Goal: Task Accomplishment & Management: Use online tool/utility

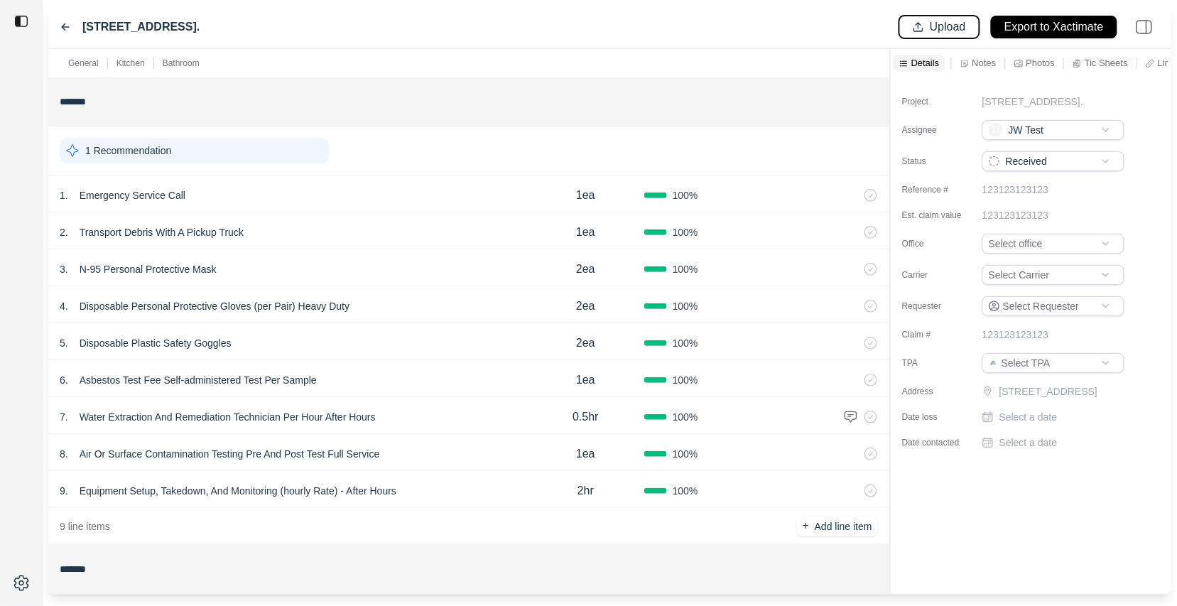
click at [915, 28] on button "Upload" at bounding box center [940, 27] width 80 height 23
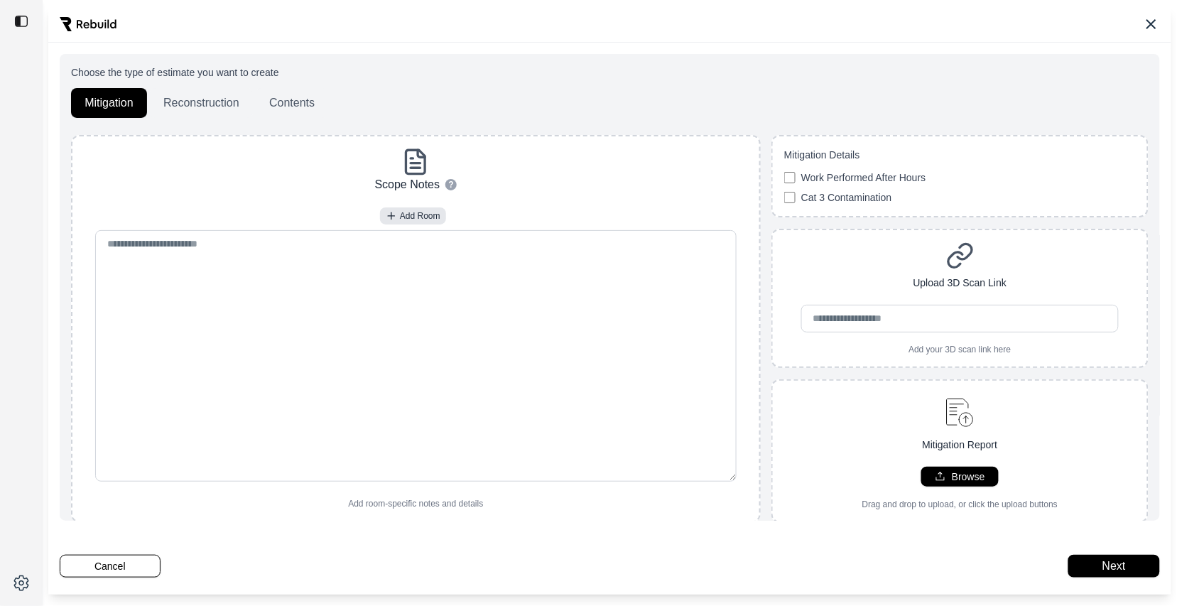
click at [114, 579] on div "Choose the type of estimate you want to create Mitigation Reconstruction Conten…" at bounding box center [609, 300] width 1123 height 589
click at [117, 576] on button "Cancel" at bounding box center [110, 566] width 101 height 23
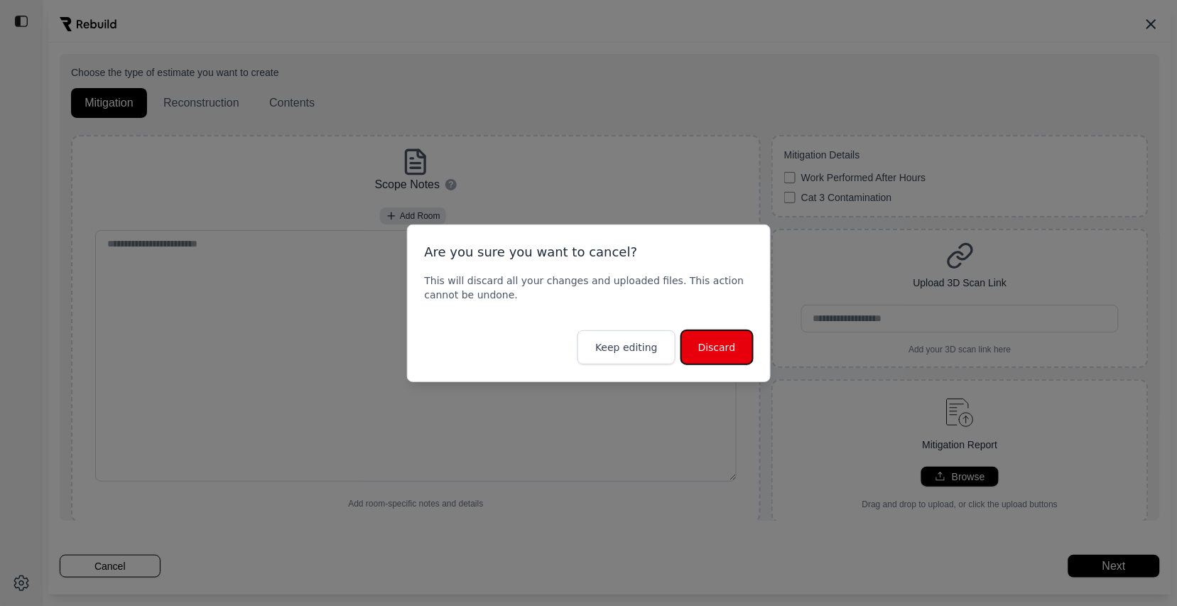
click at [718, 347] on button "Discard" at bounding box center [717, 347] width 72 height 34
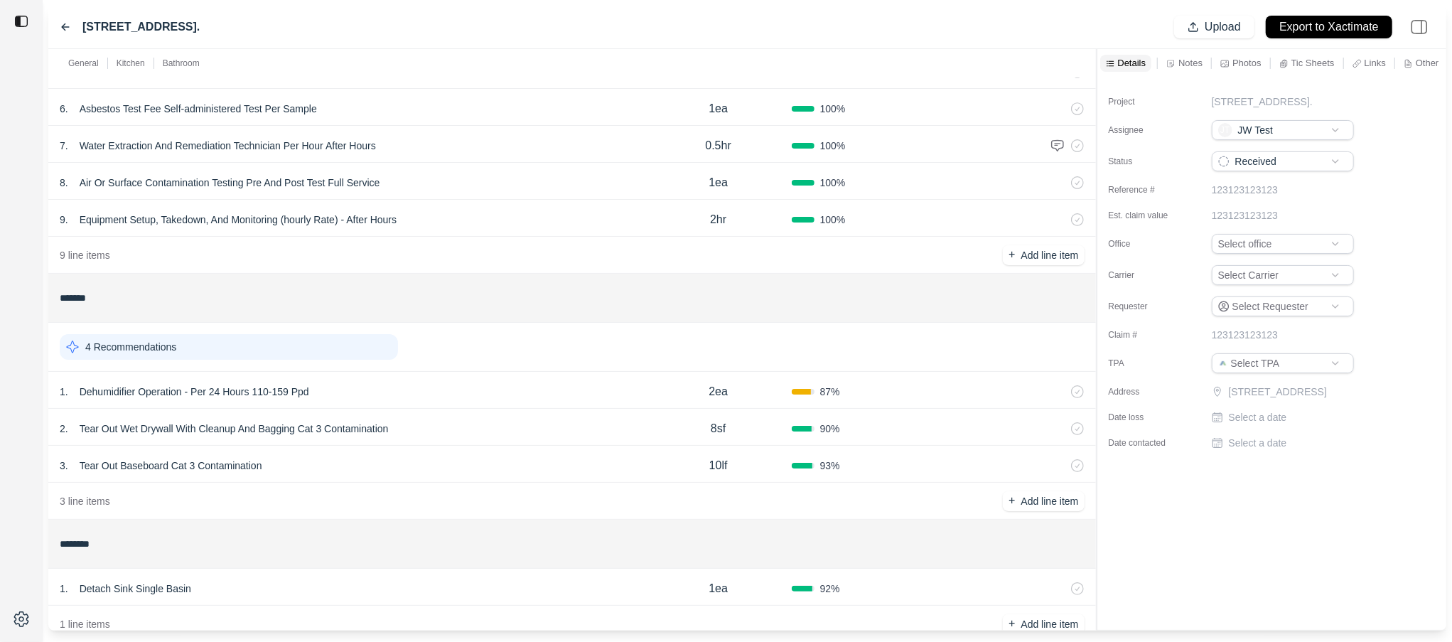
scroll to position [277, 0]
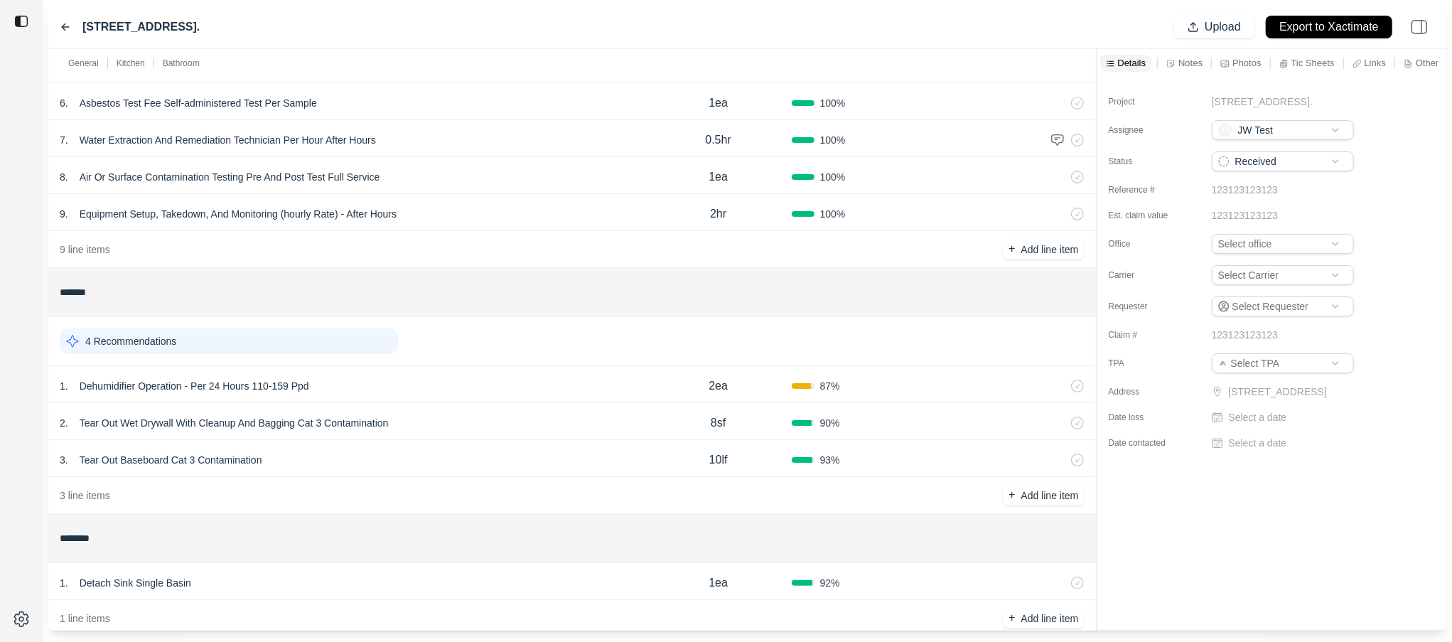
click at [208, 420] on p "Tear Out Wet Drywall With Cleanup And Bagging Cat 3 Contamination" at bounding box center [234, 423] width 320 height 20
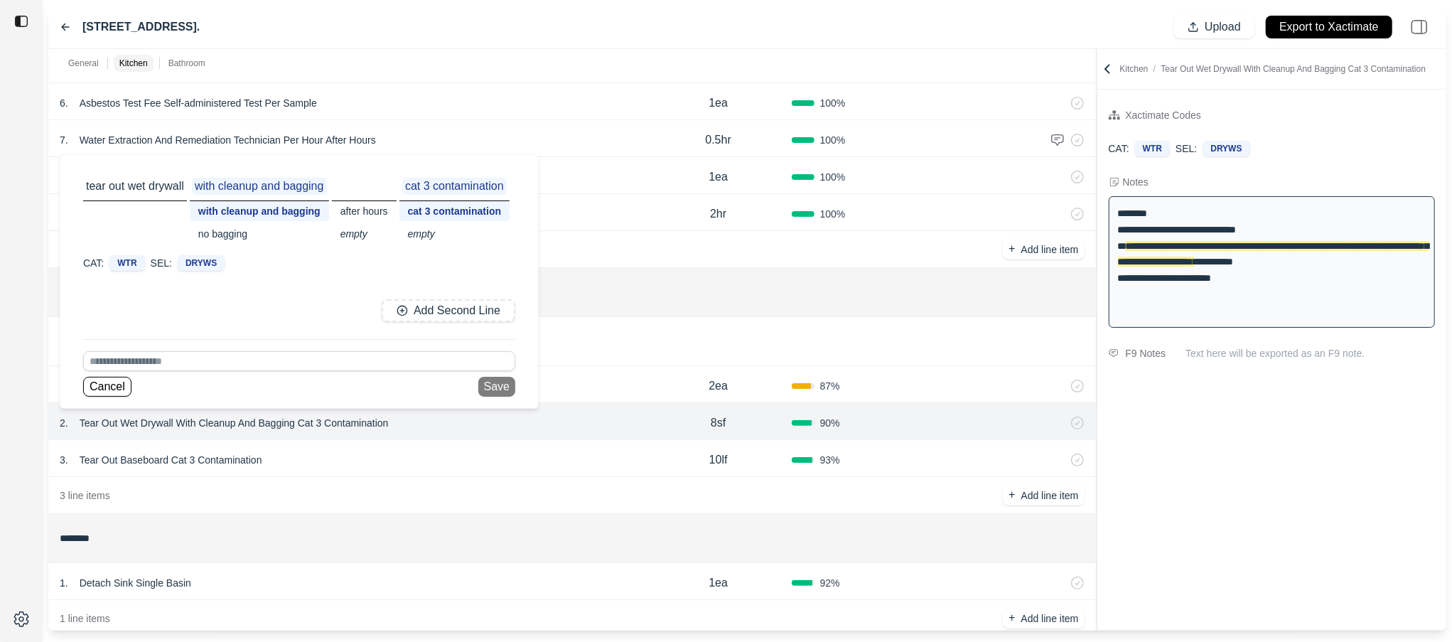
click at [237, 225] on div "no bagging" at bounding box center [259, 234] width 139 height 20
click at [360, 204] on div "after hours" at bounding box center [355, 211] width 65 height 20
click at [349, 233] on div "empty" at bounding box center [357, 234] width 69 height 20
click at [424, 232] on div "empty" at bounding box center [445, 234] width 110 height 20
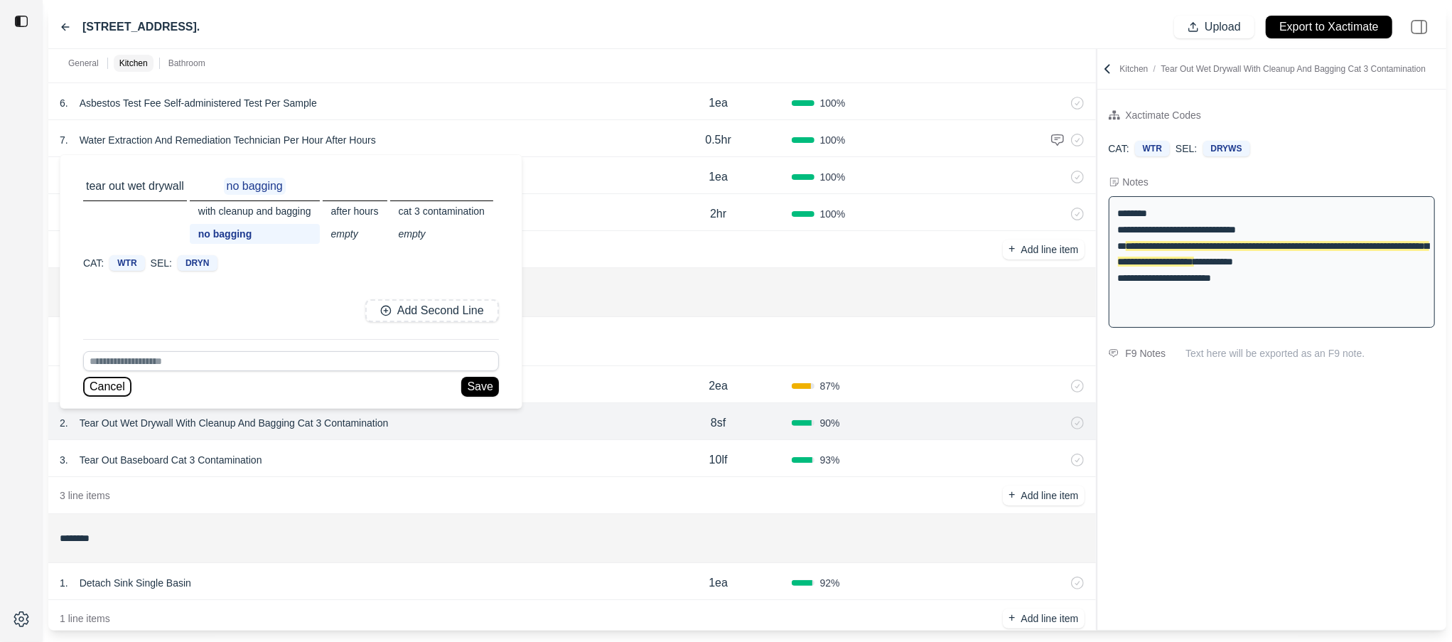
click at [102, 389] on button "Cancel" at bounding box center [107, 387] width 48 height 20
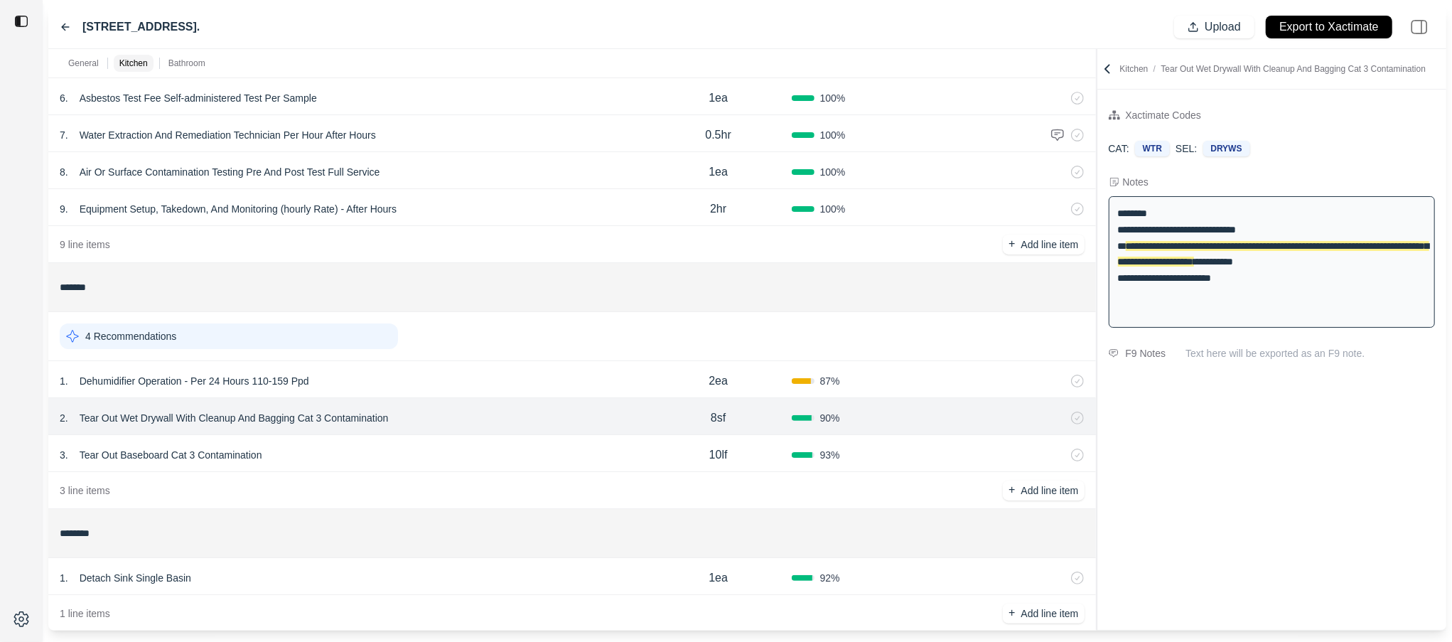
scroll to position [288, 0]
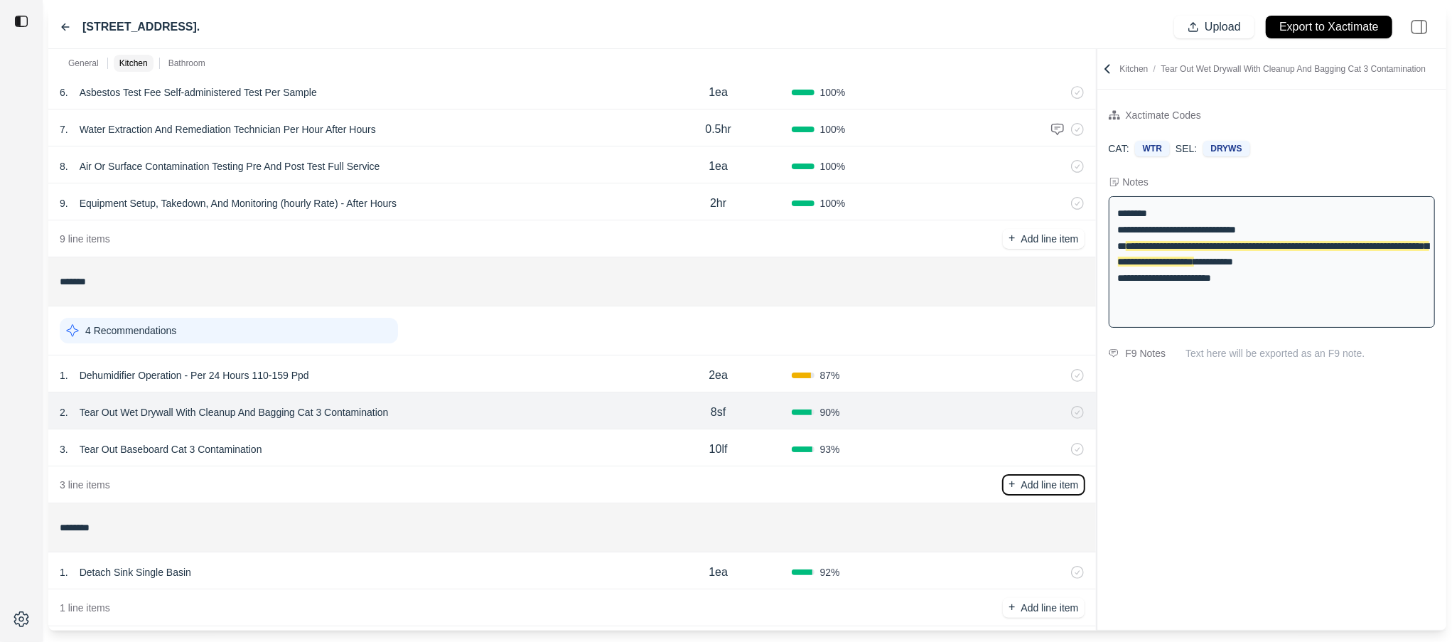
click at [1034, 481] on p "Add line item" at bounding box center [1050, 485] width 58 height 14
click at [275, 334] on div "4 Recommendations" at bounding box center [229, 331] width 338 height 26
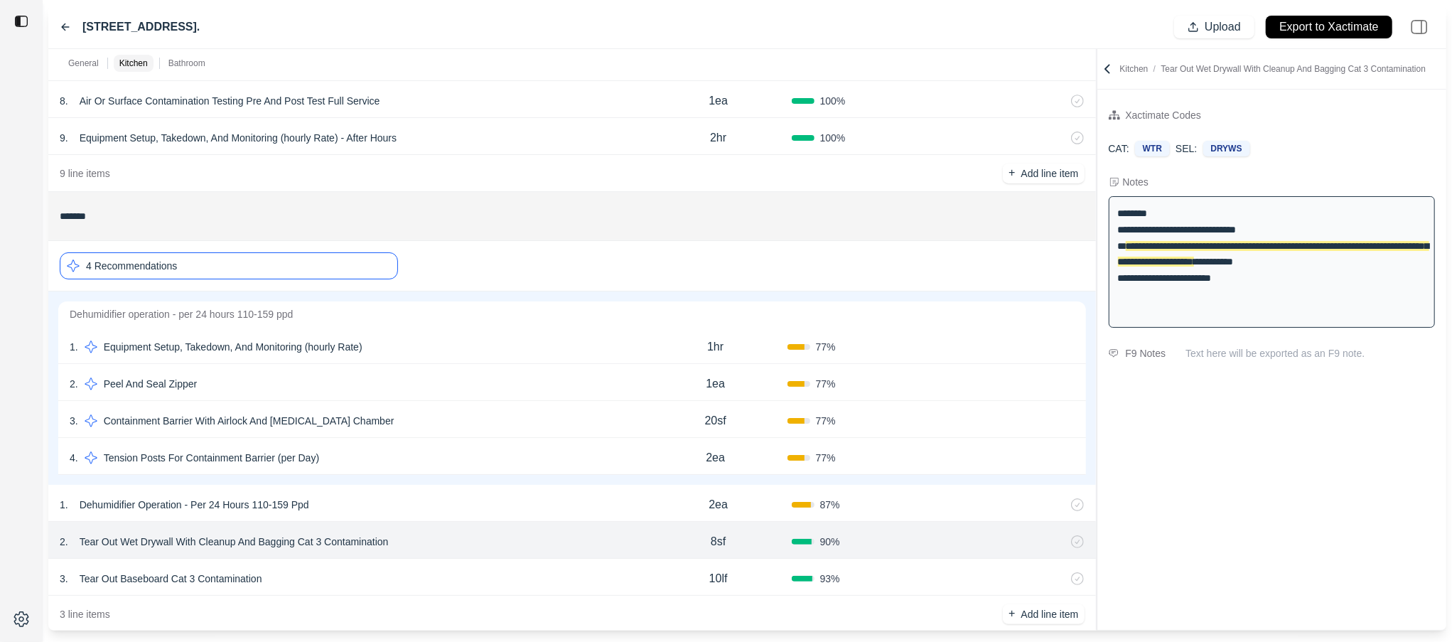
click at [291, 267] on div "4 Recommendations" at bounding box center [229, 265] width 338 height 27
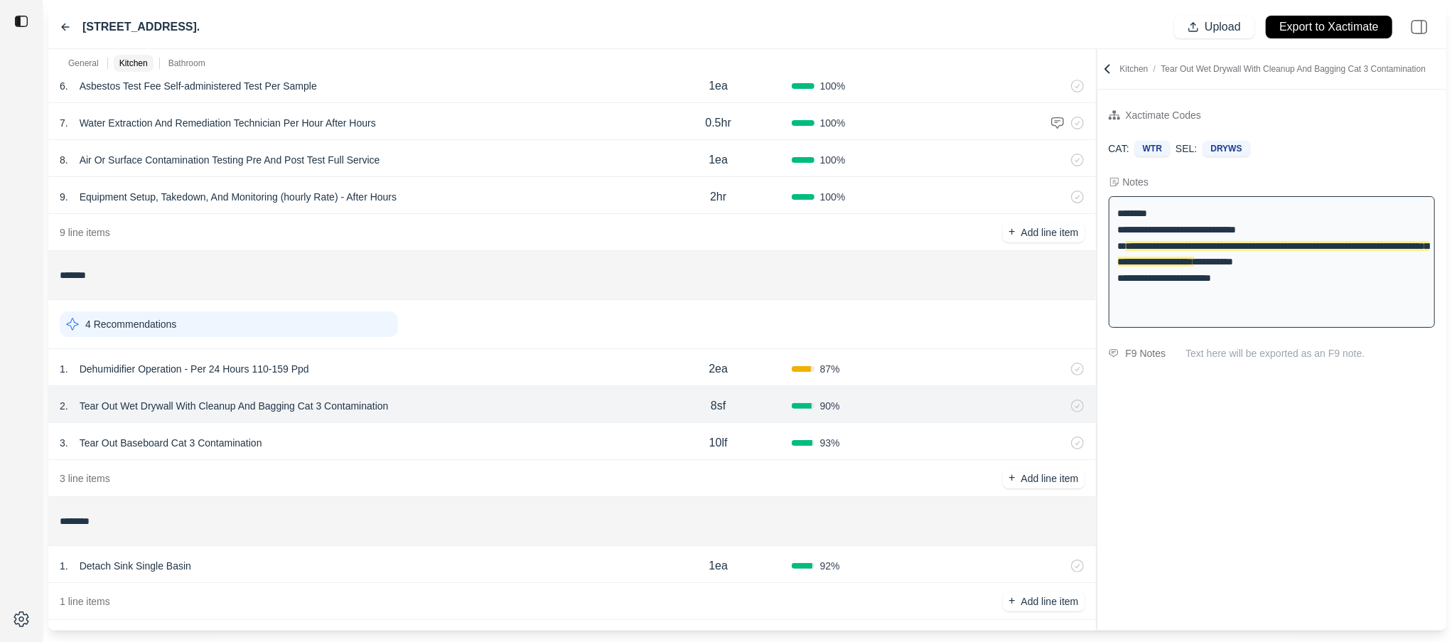
scroll to position [293, 0]
click at [266, 340] on div "4 Recommendations" at bounding box center [572, 324] width 1025 height 37
click at [273, 324] on div "4 Recommendations" at bounding box center [229, 325] width 338 height 26
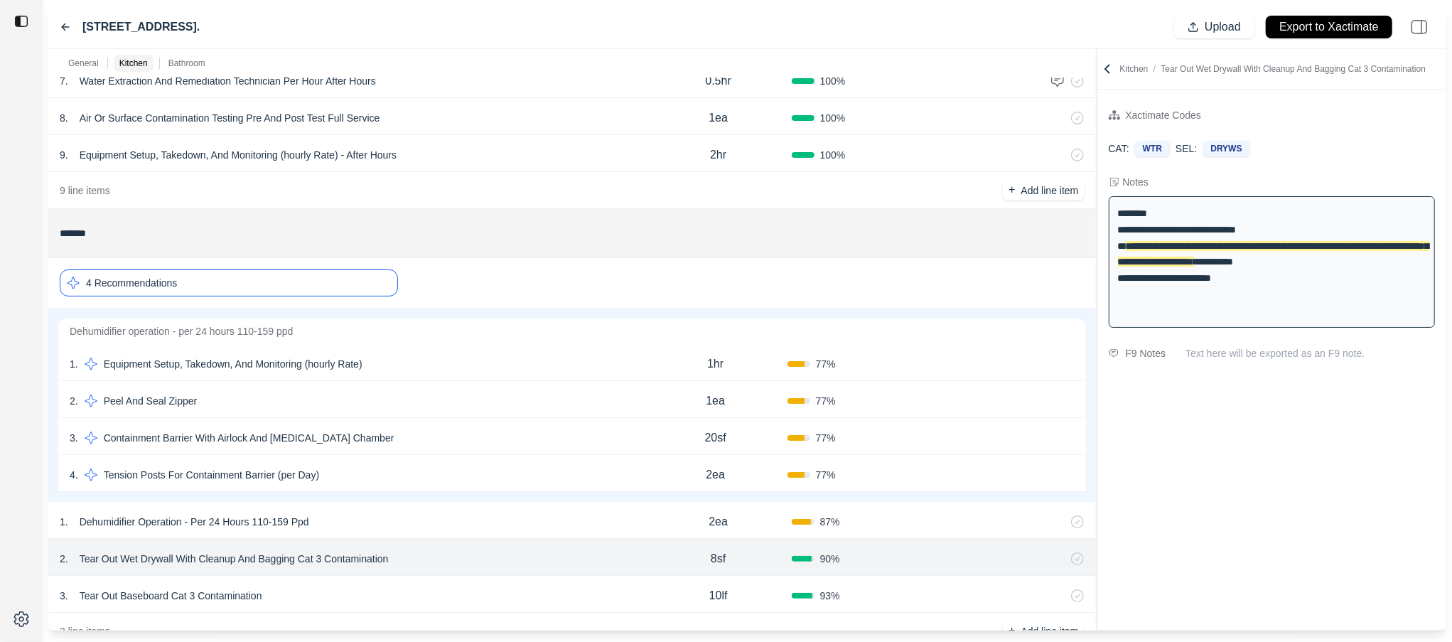
scroll to position [341, 0]
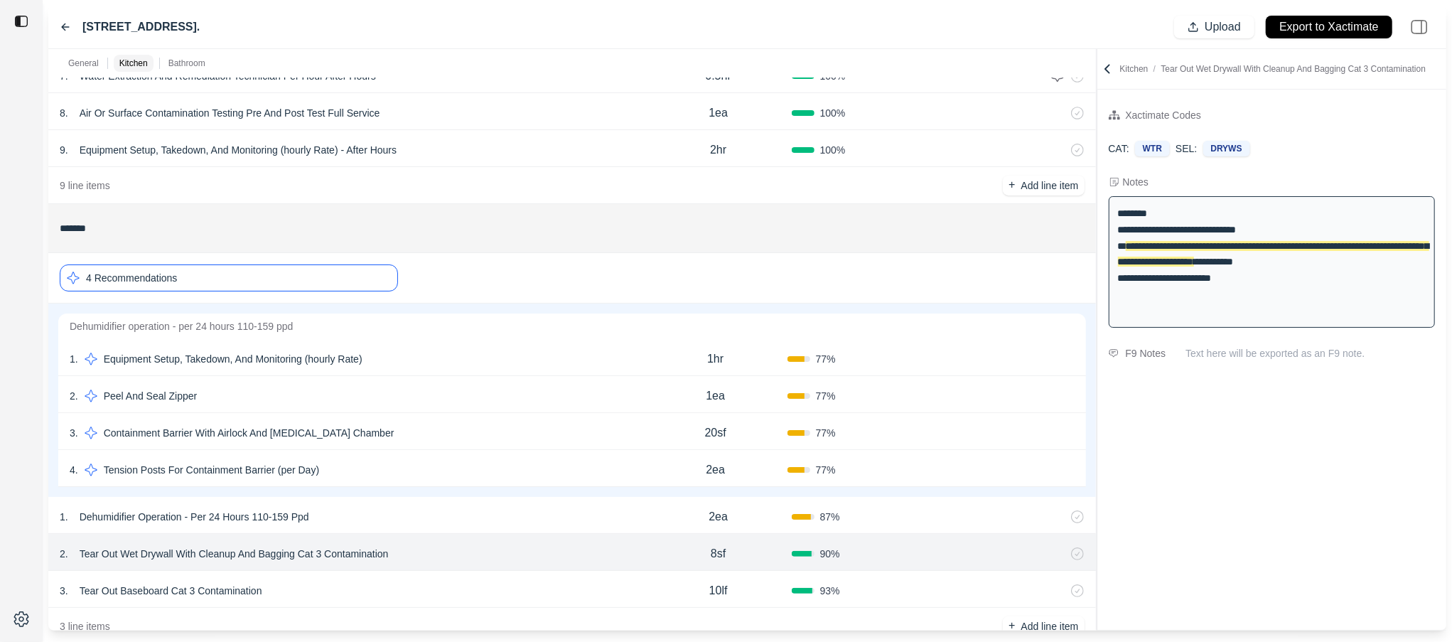
click at [247, 265] on div "4 Recommendations" at bounding box center [229, 277] width 338 height 27
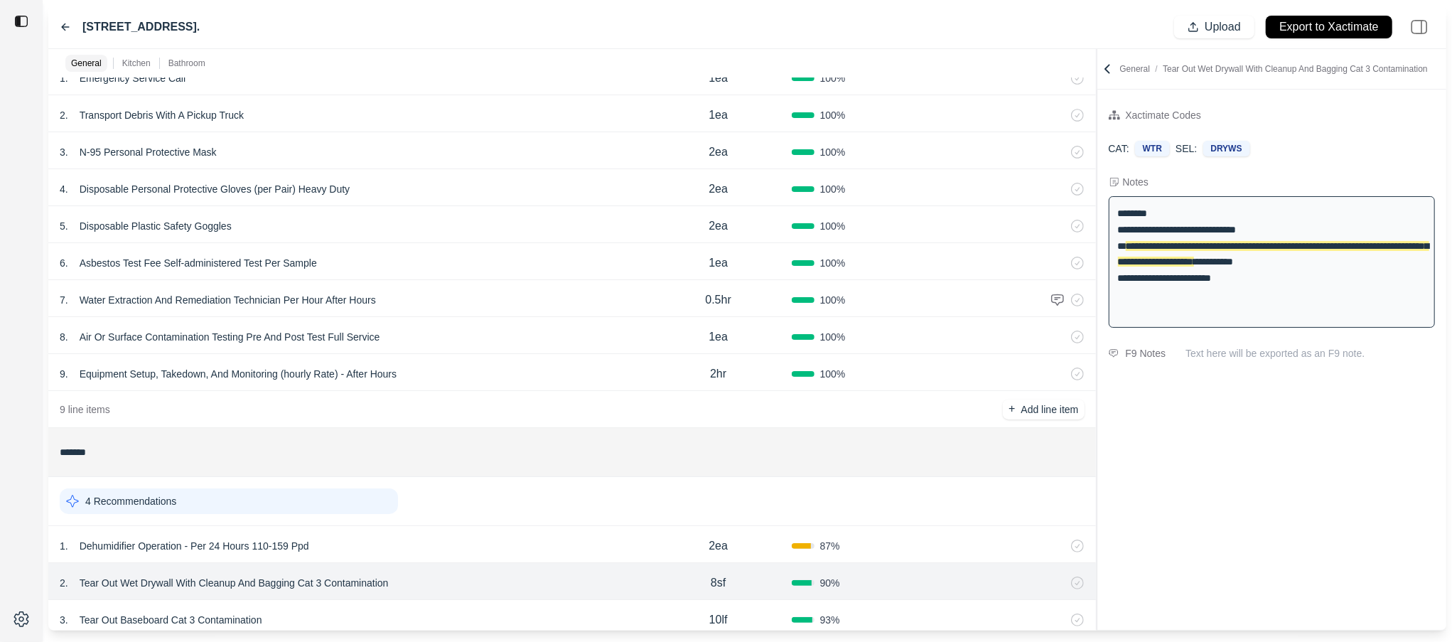
scroll to position [0, 0]
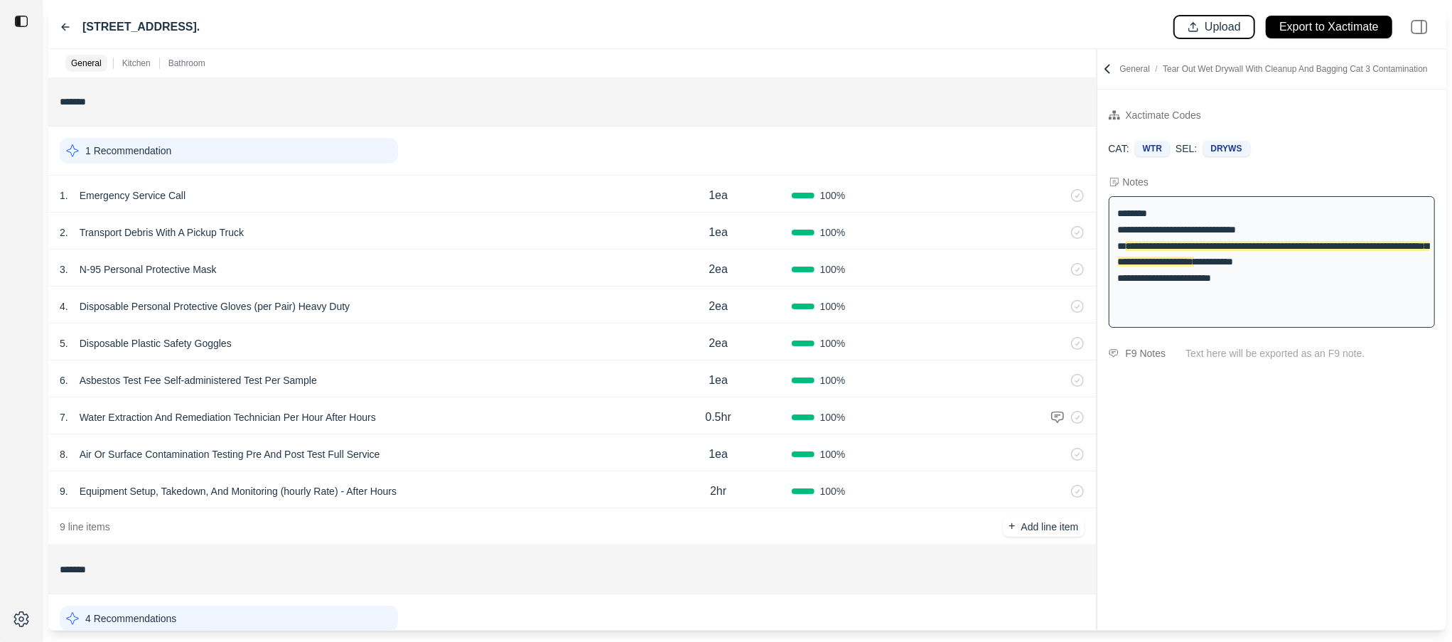
click at [1177, 21] on p "Upload" at bounding box center [1222, 27] width 36 height 16
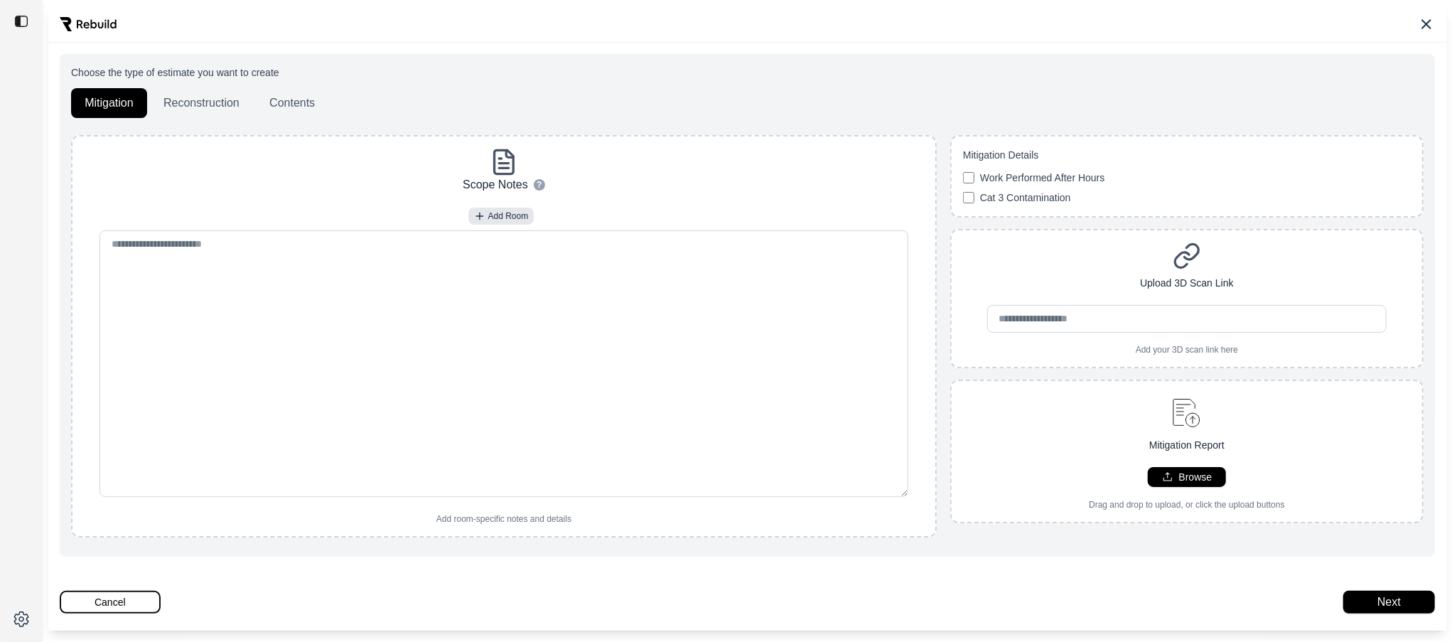
click at [113, 605] on button "Cancel" at bounding box center [110, 602] width 101 height 23
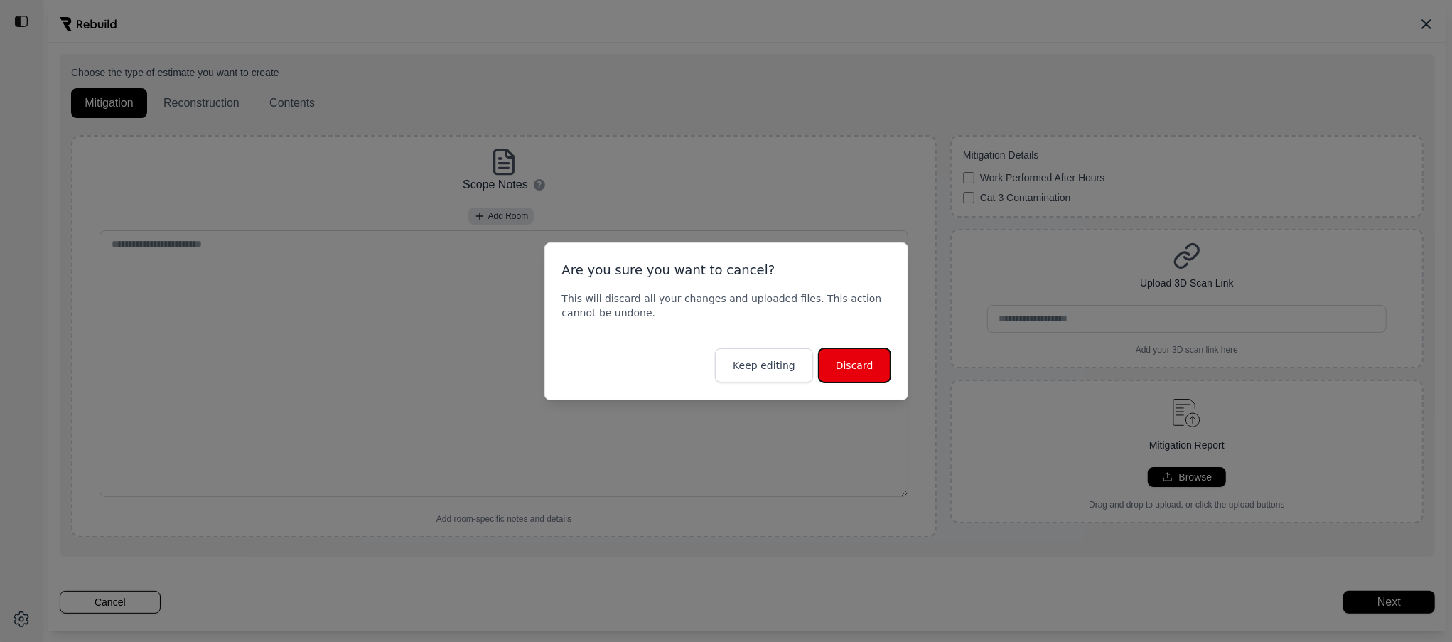
click at [875, 359] on button "Discard" at bounding box center [855, 365] width 72 height 34
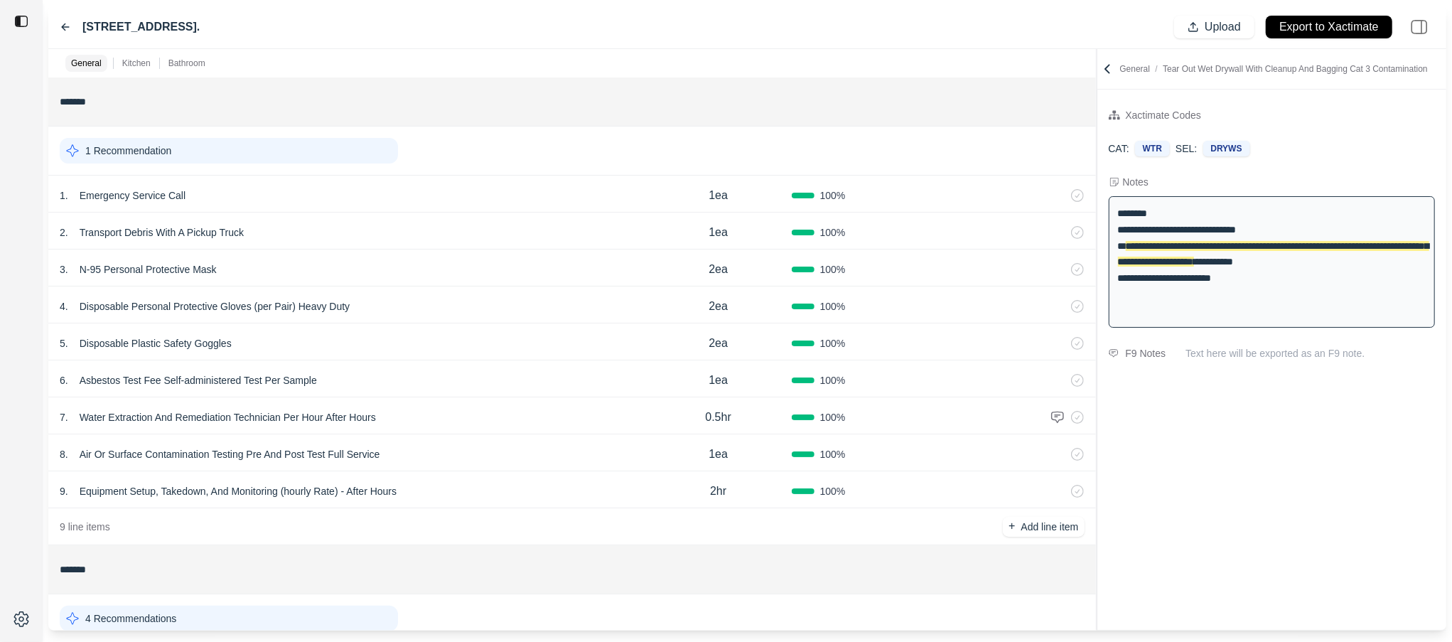
click at [1177, 291] on div "**********" at bounding box center [1272, 261] width 327 height 131
click at [1177, 270] on div "**********" at bounding box center [1272, 261] width 327 height 131
click at [844, 90] on input "*******" at bounding box center [572, 102] width 1025 height 26
click at [493, 43] on div "[STREET_ADDRESS]. Upload Export to Xactimate" at bounding box center [747, 27] width 1398 height 43
click at [1105, 69] on icon at bounding box center [1107, 69] width 4 height 8
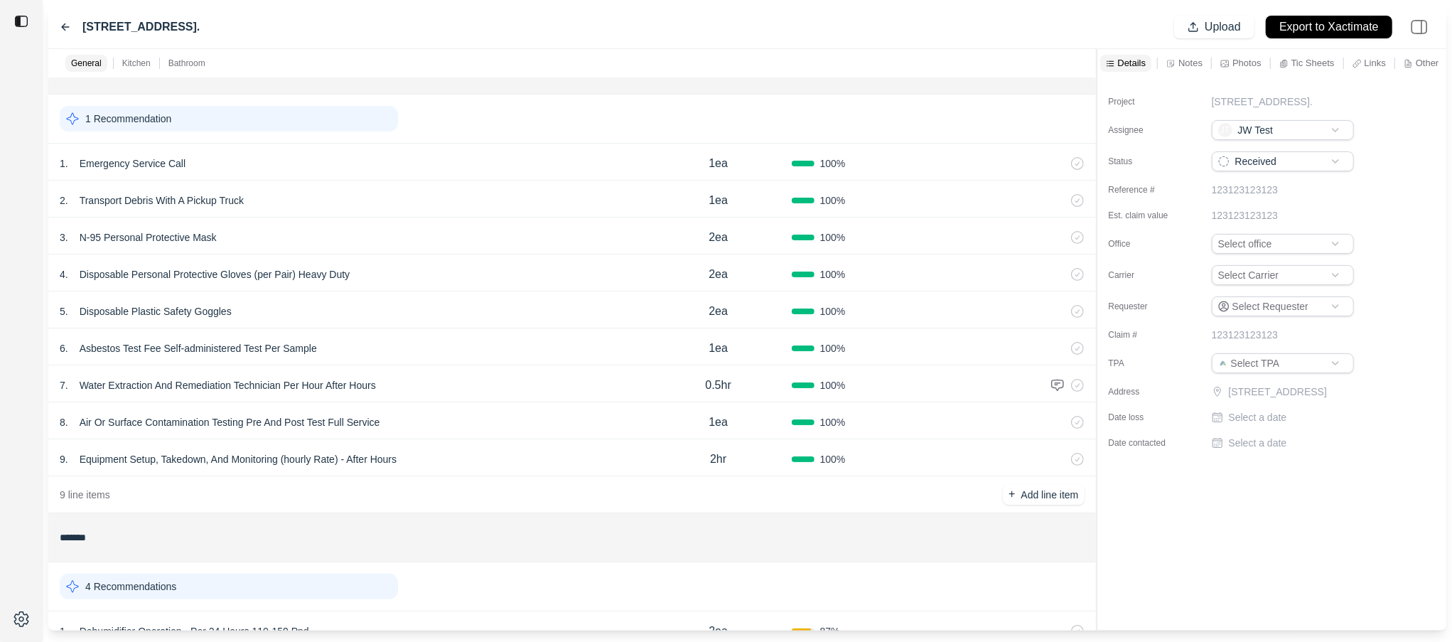
scroll to position [36, 0]
